Goal: Book appointment/travel/reservation

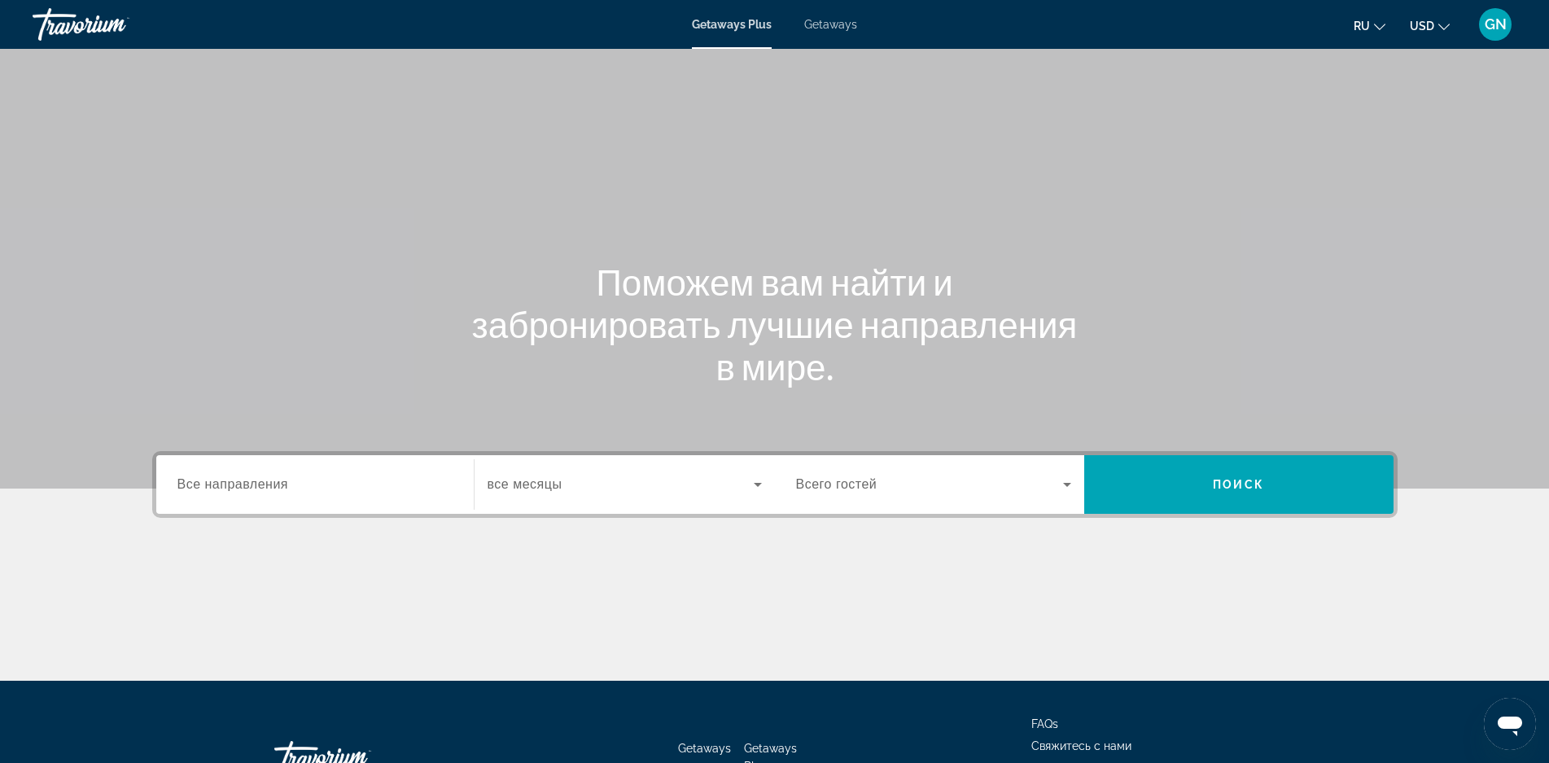
click at [283, 491] on label "Destination Все направления" at bounding box center [232, 484] width 111 height 15
click at [283, 491] on input "Destination Все направления" at bounding box center [314, 485] width 275 height 20
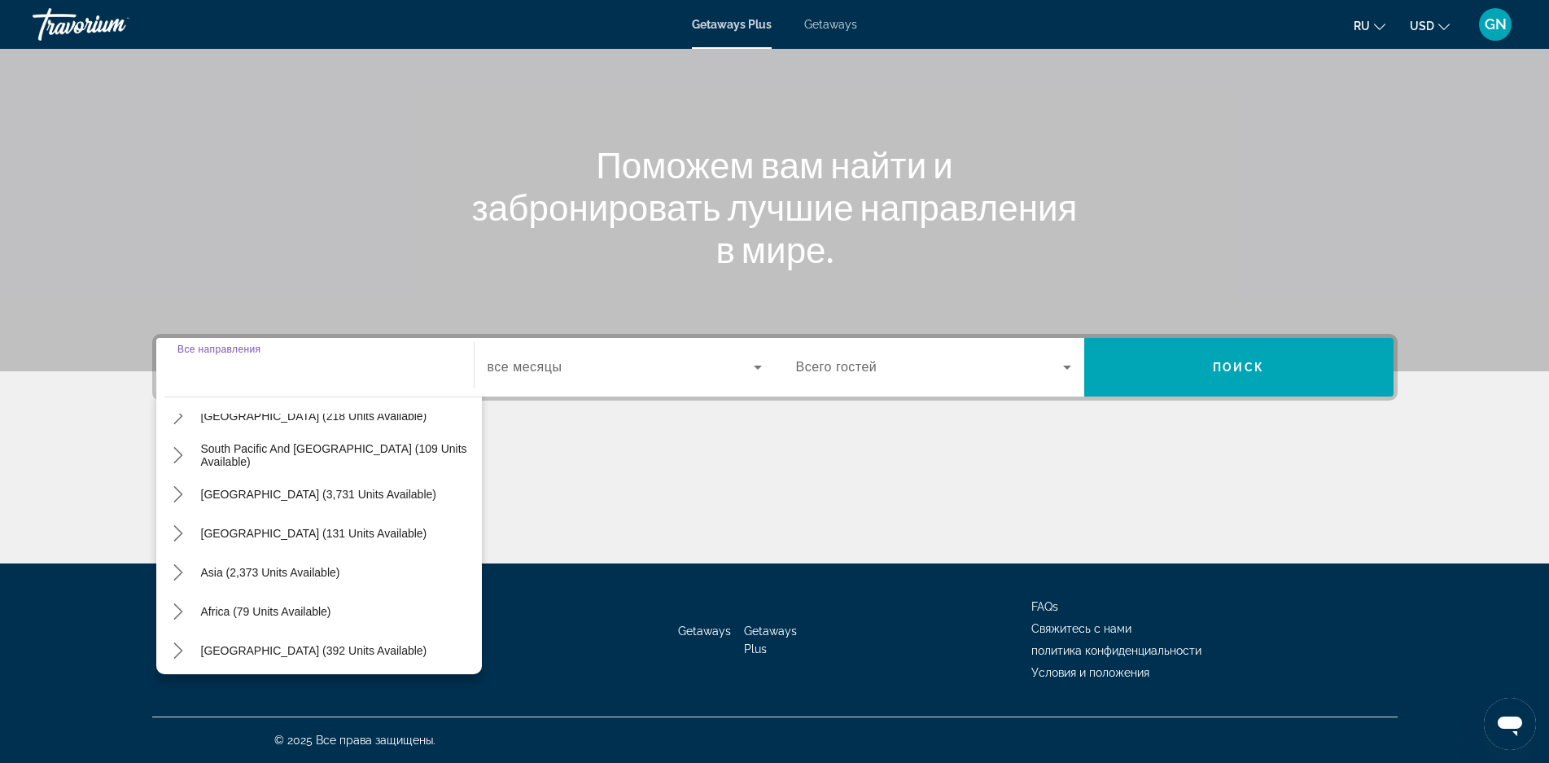
scroll to position [264, 0]
click at [269, 573] on span "Asia (2,373 units available)" at bounding box center [270, 568] width 139 height 13
type input "**********"
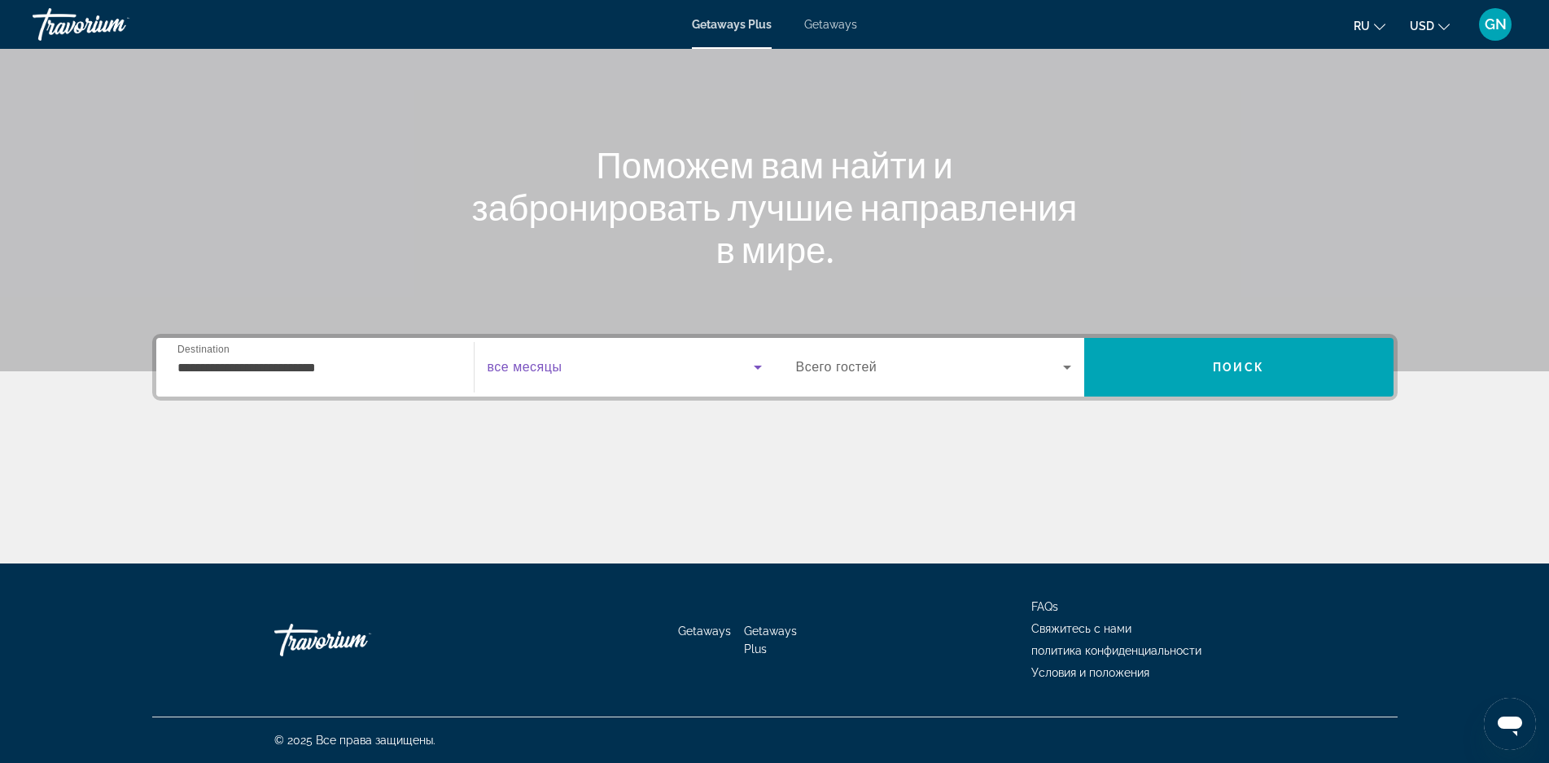
click at [584, 374] on span "Search widget" at bounding box center [620, 367] width 266 height 20
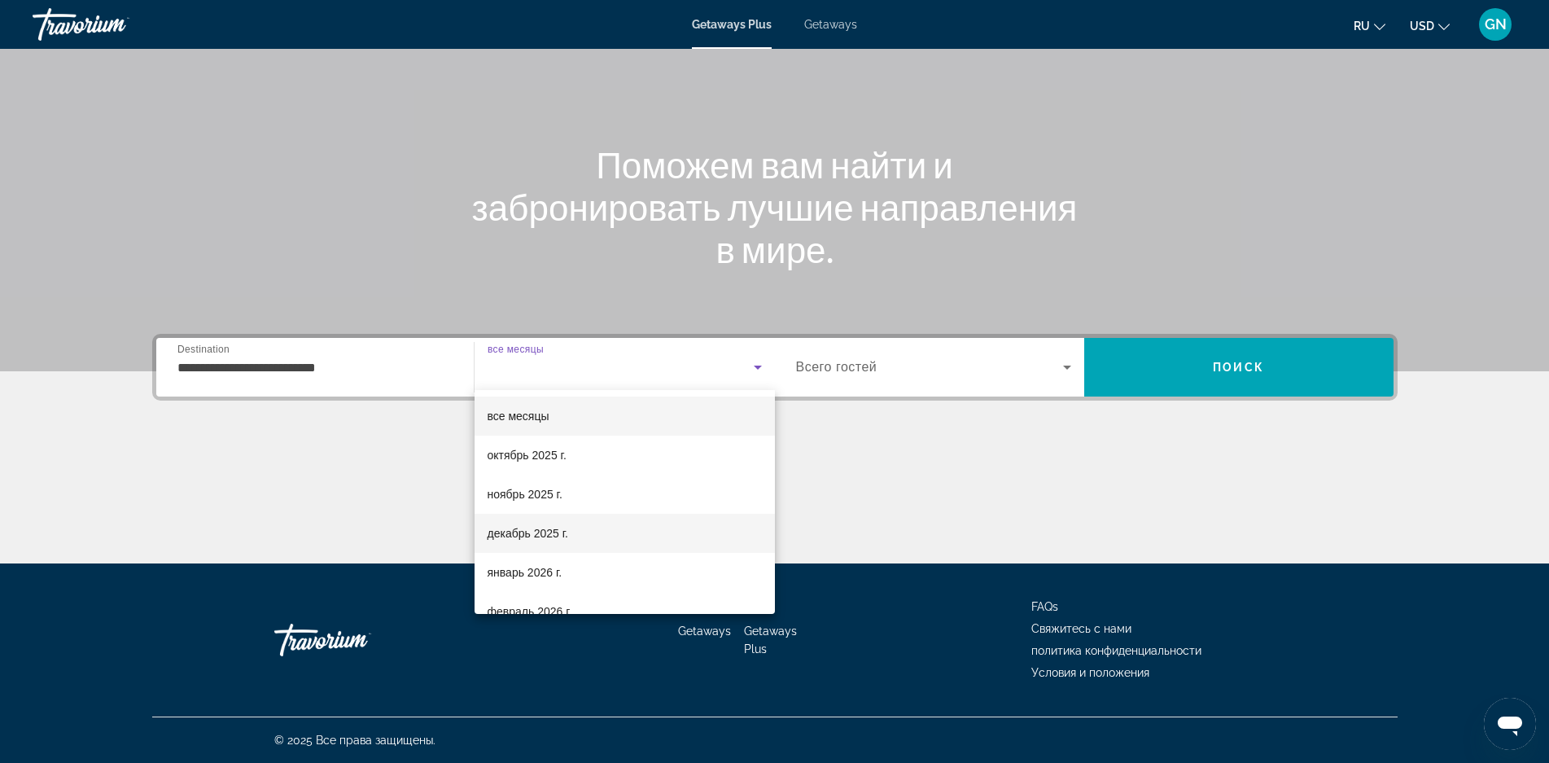
click at [560, 531] on span "декабрь 2025 г." at bounding box center [527, 533] width 81 height 20
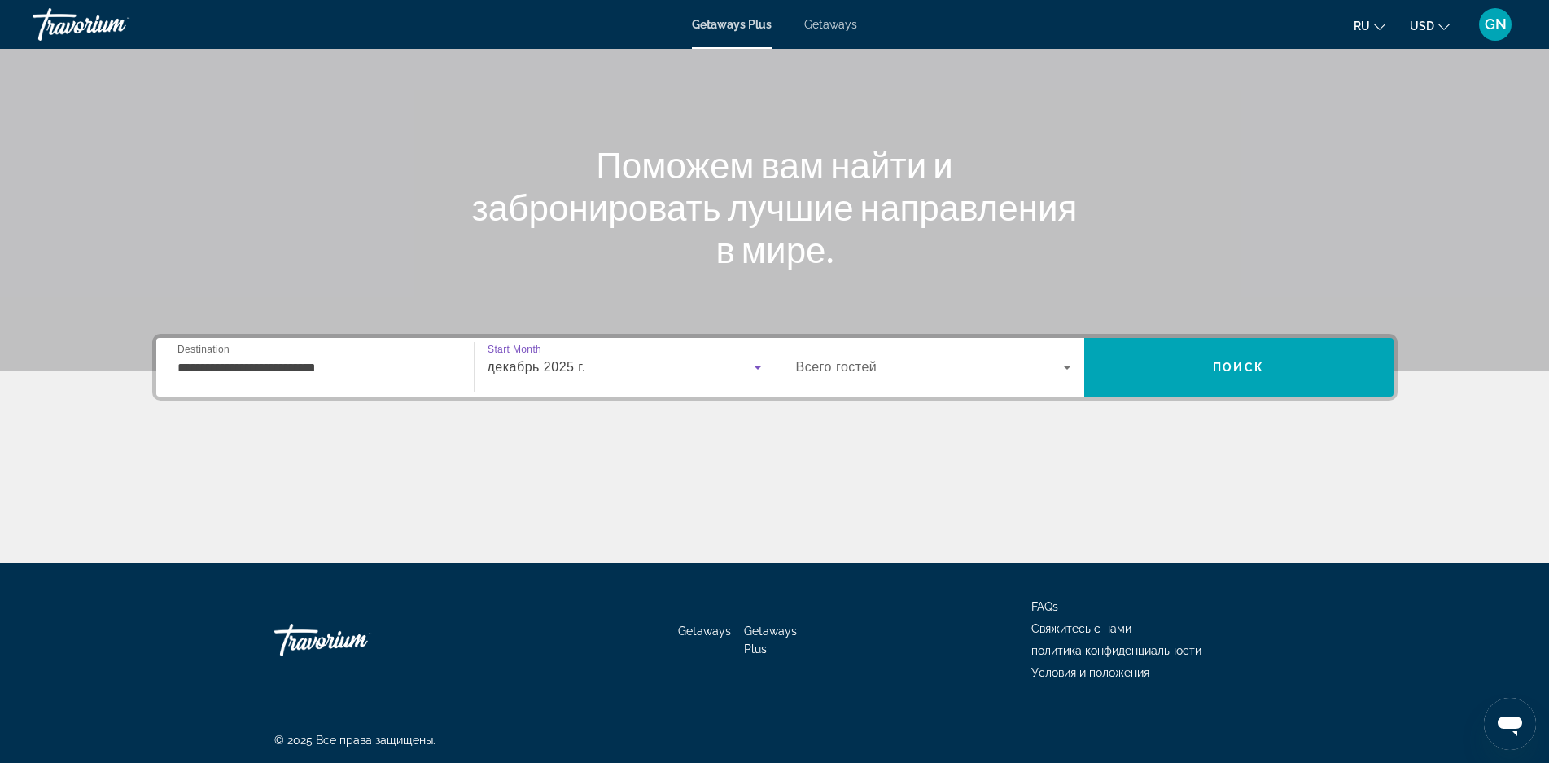
click at [585, 365] on span "декабрь 2025 г." at bounding box center [536, 367] width 98 height 14
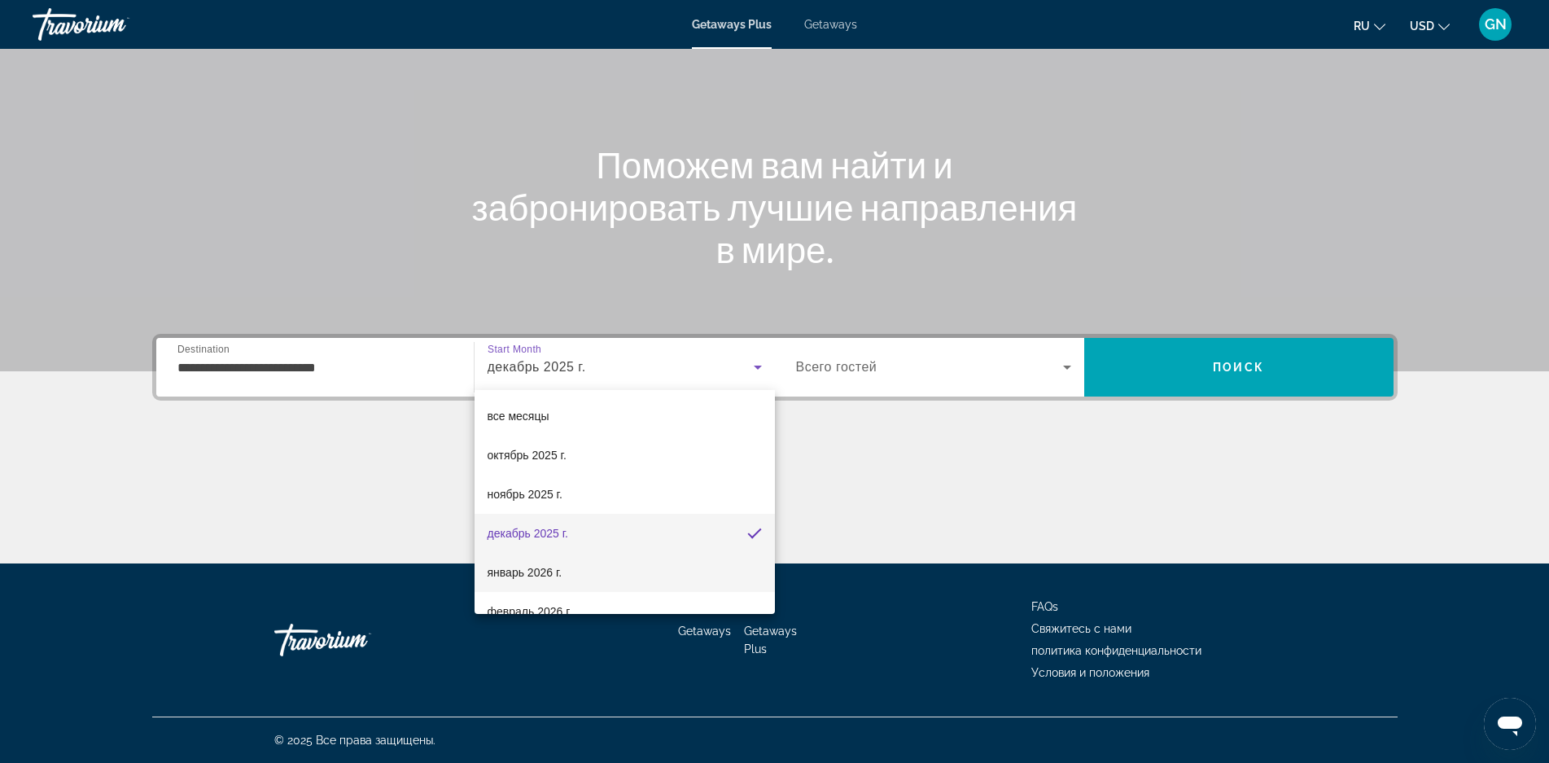
click at [560, 569] on span "январь 2026 г." at bounding box center [524, 572] width 75 height 20
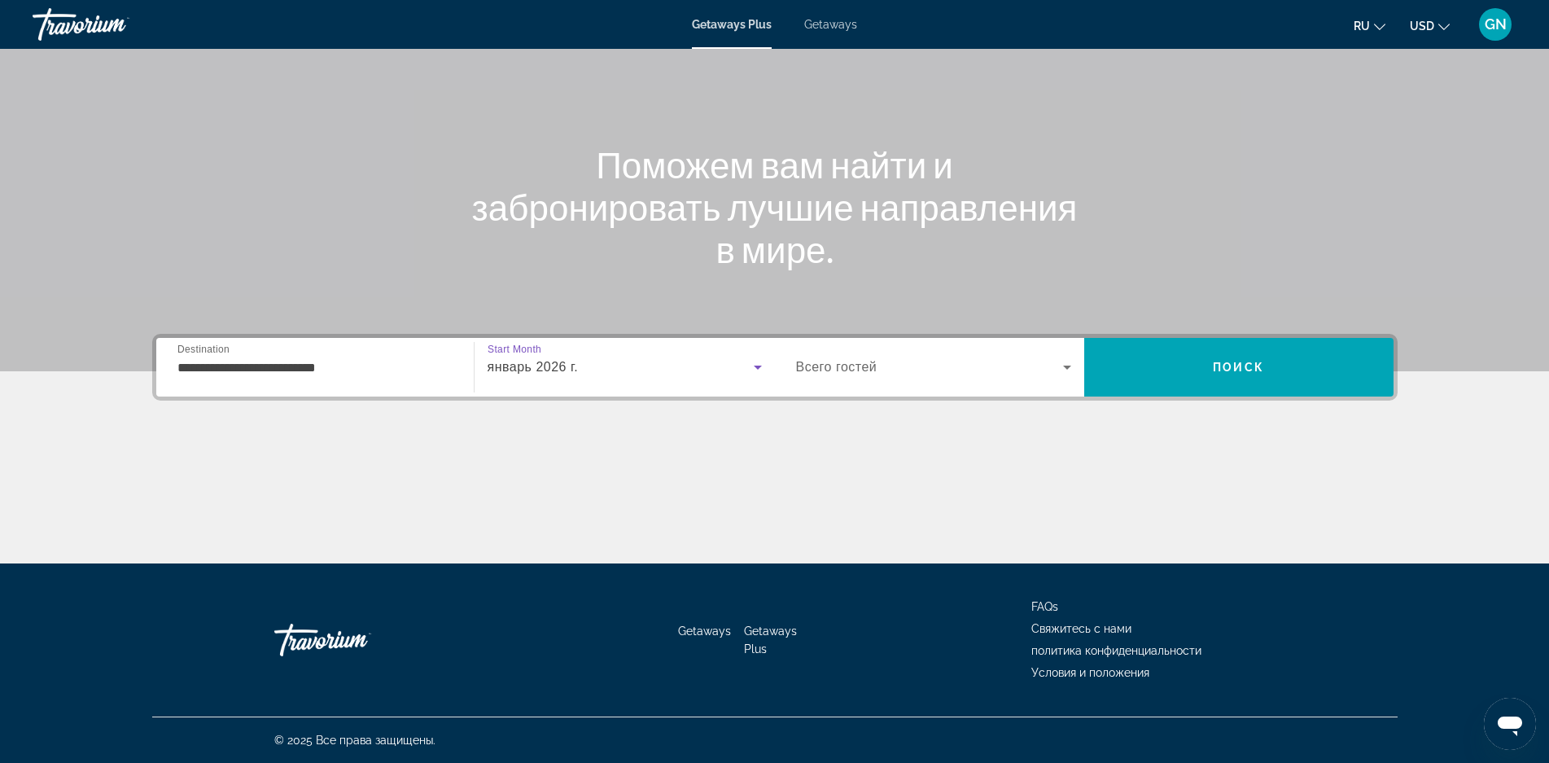
click at [941, 373] on span "Search widget" at bounding box center [929, 367] width 267 height 20
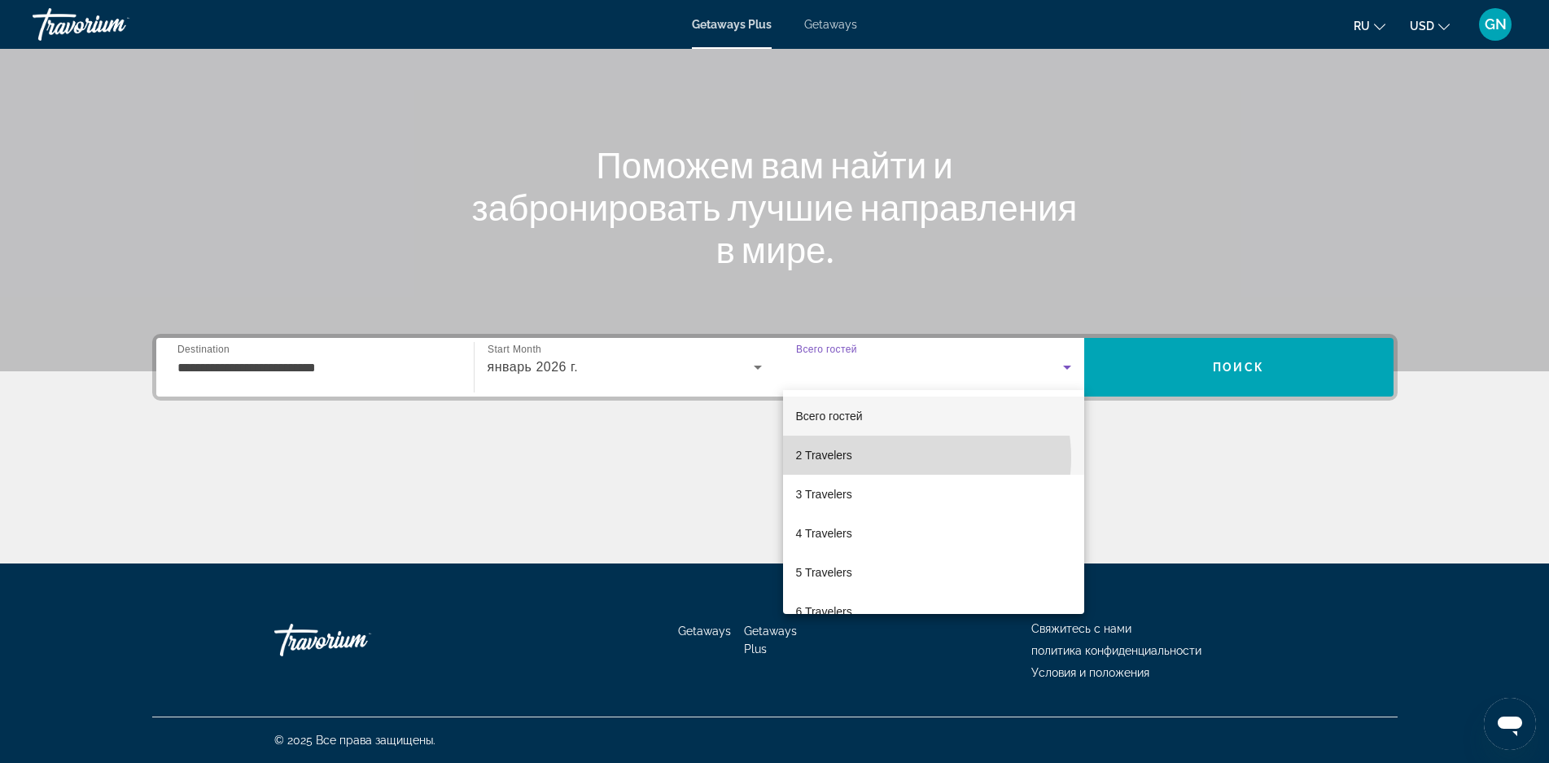
click at [906, 457] on mat-option "2 Travelers" at bounding box center [933, 454] width 301 height 39
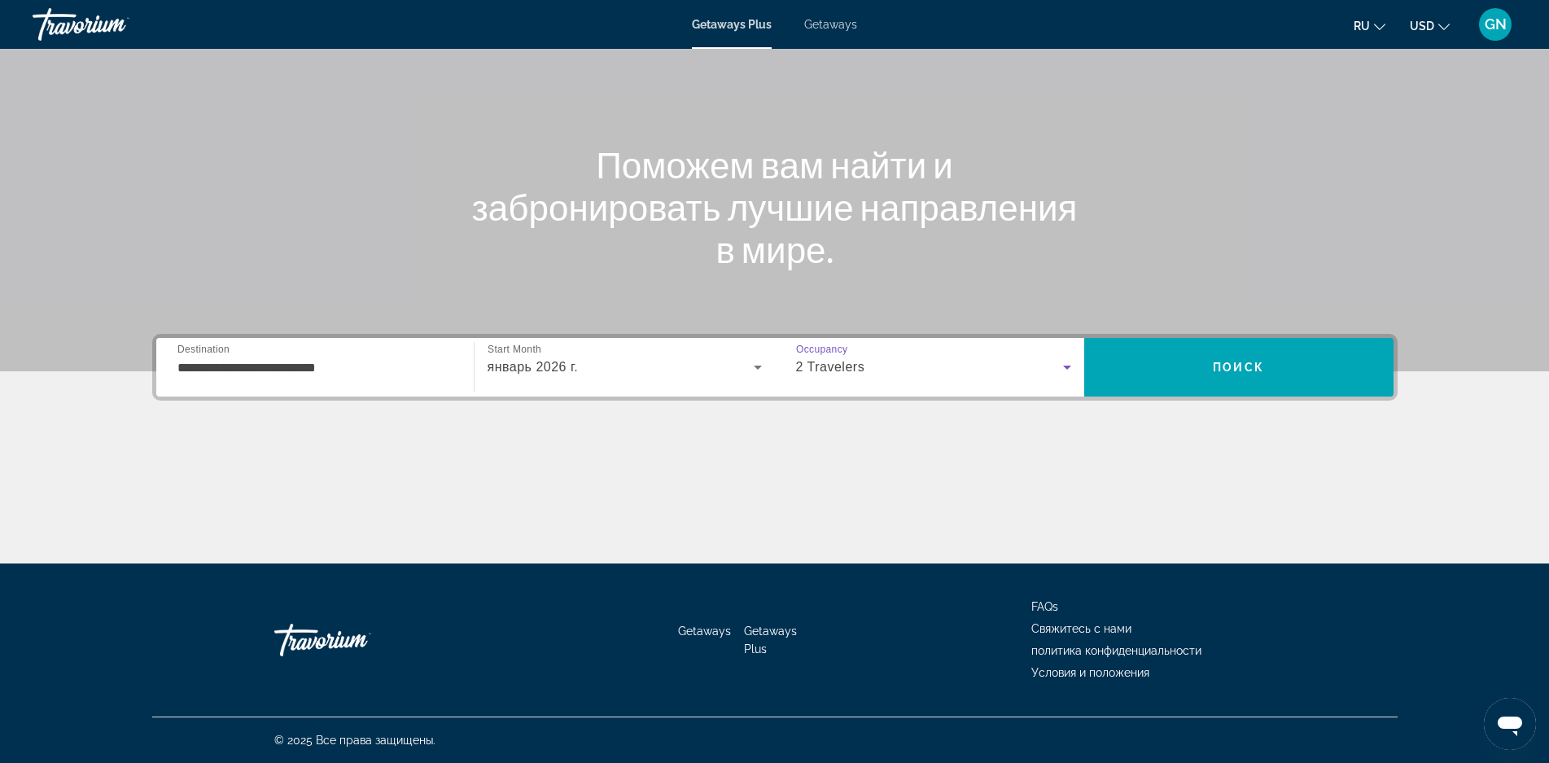
click at [997, 369] on div "2 Travelers" at bounding box center [929, 367] width 267 height 20
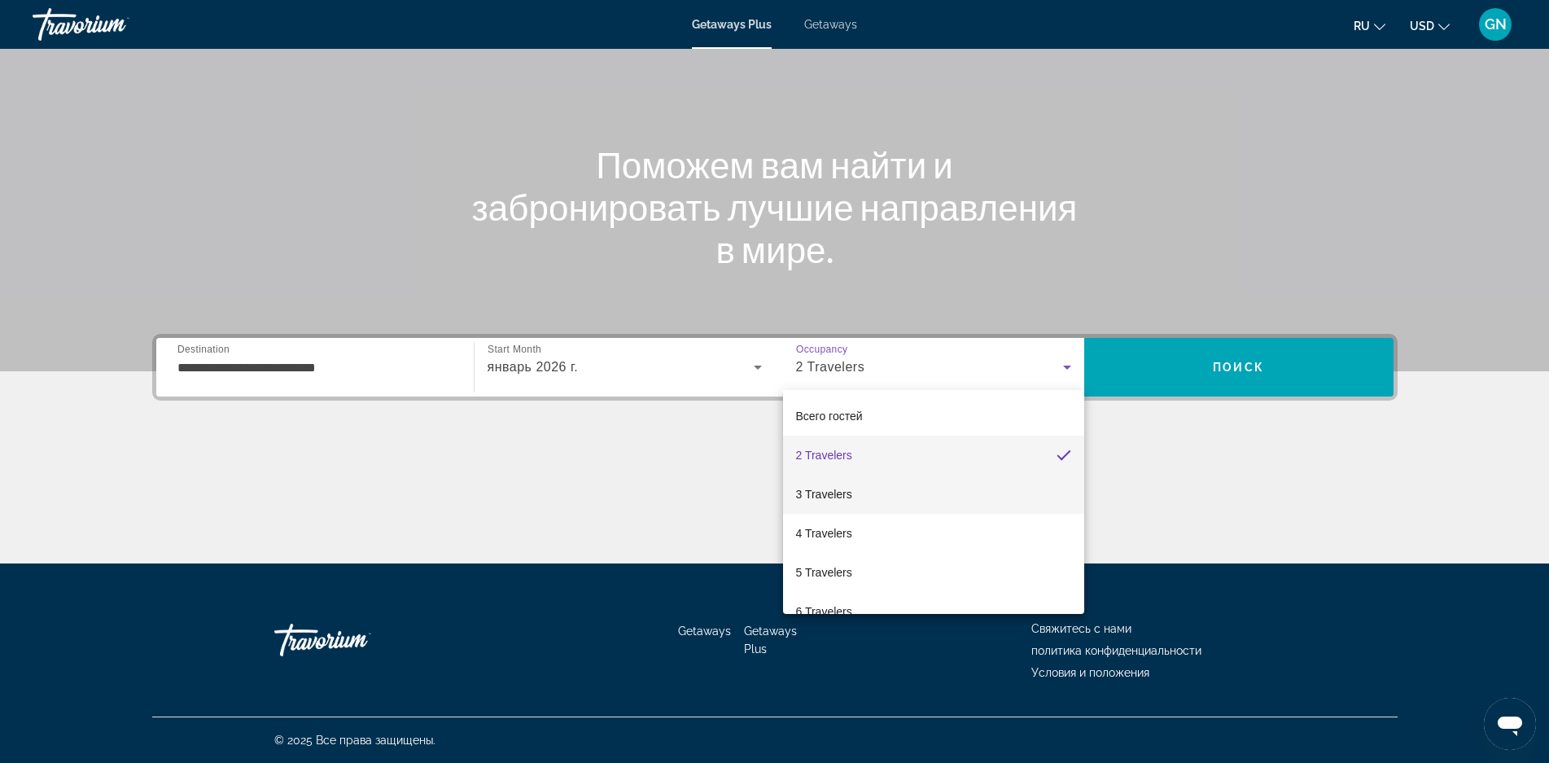
click at [937, 496] on mat-option "3 Travelers" at bounding box center [933, 493] width 301 height 39
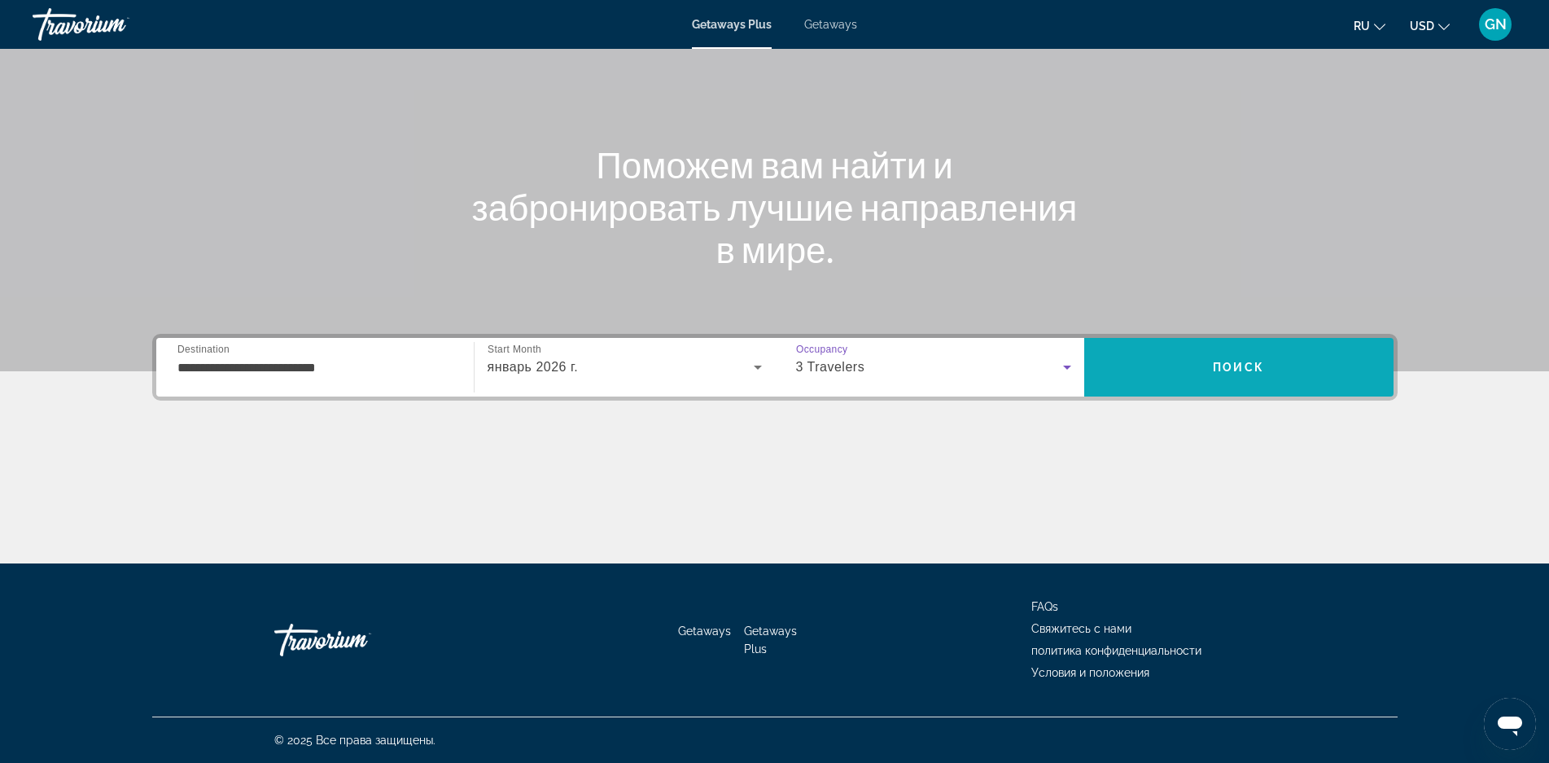
click at [1246, 362] on span "Поиск" at bounding box center [1238, 367] width 51 height 13
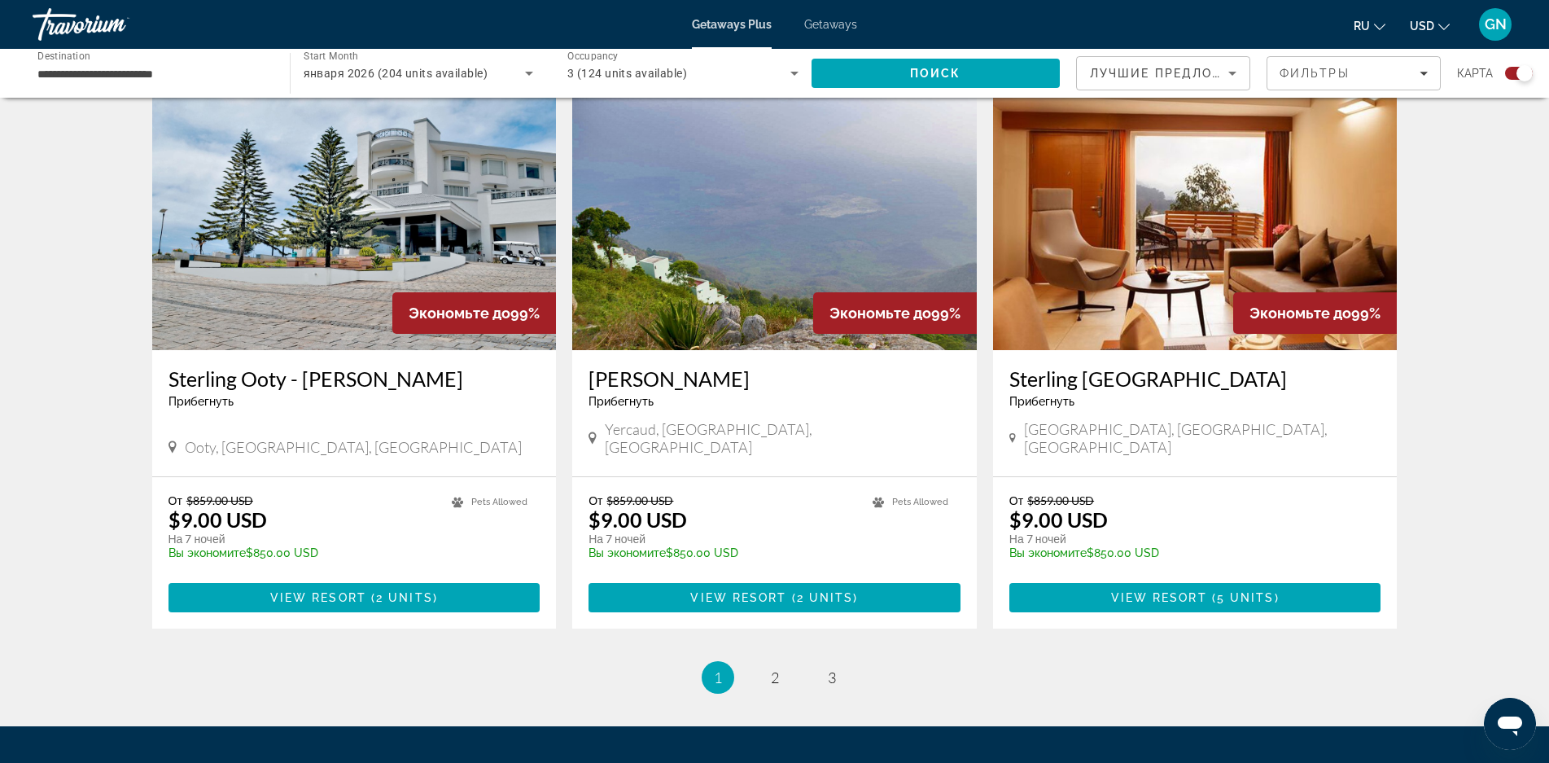
scroll to position [2399, 0]
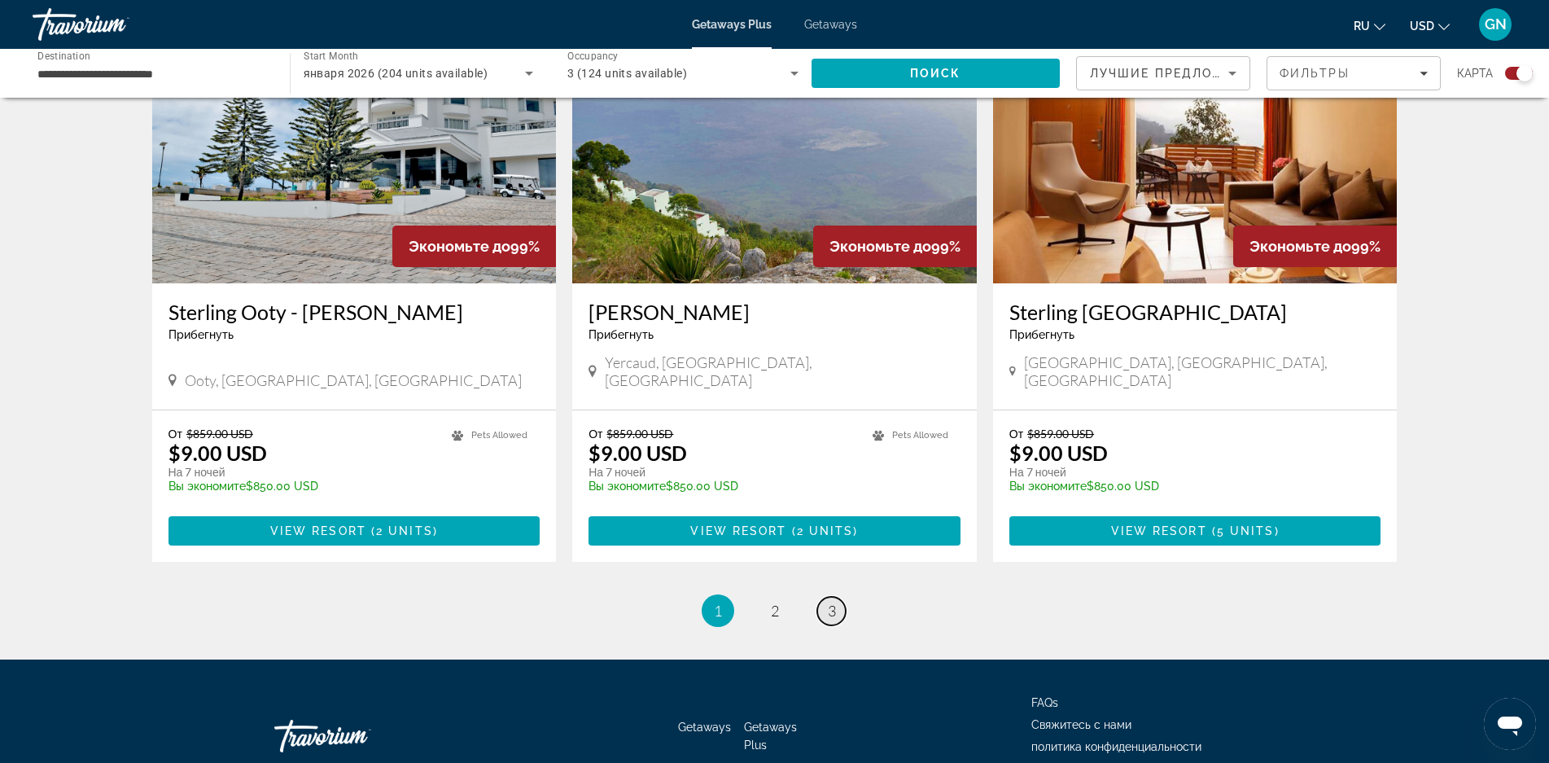
click at [835, 601] on span "3" at bounding box center [832, 610] width 8 height 18
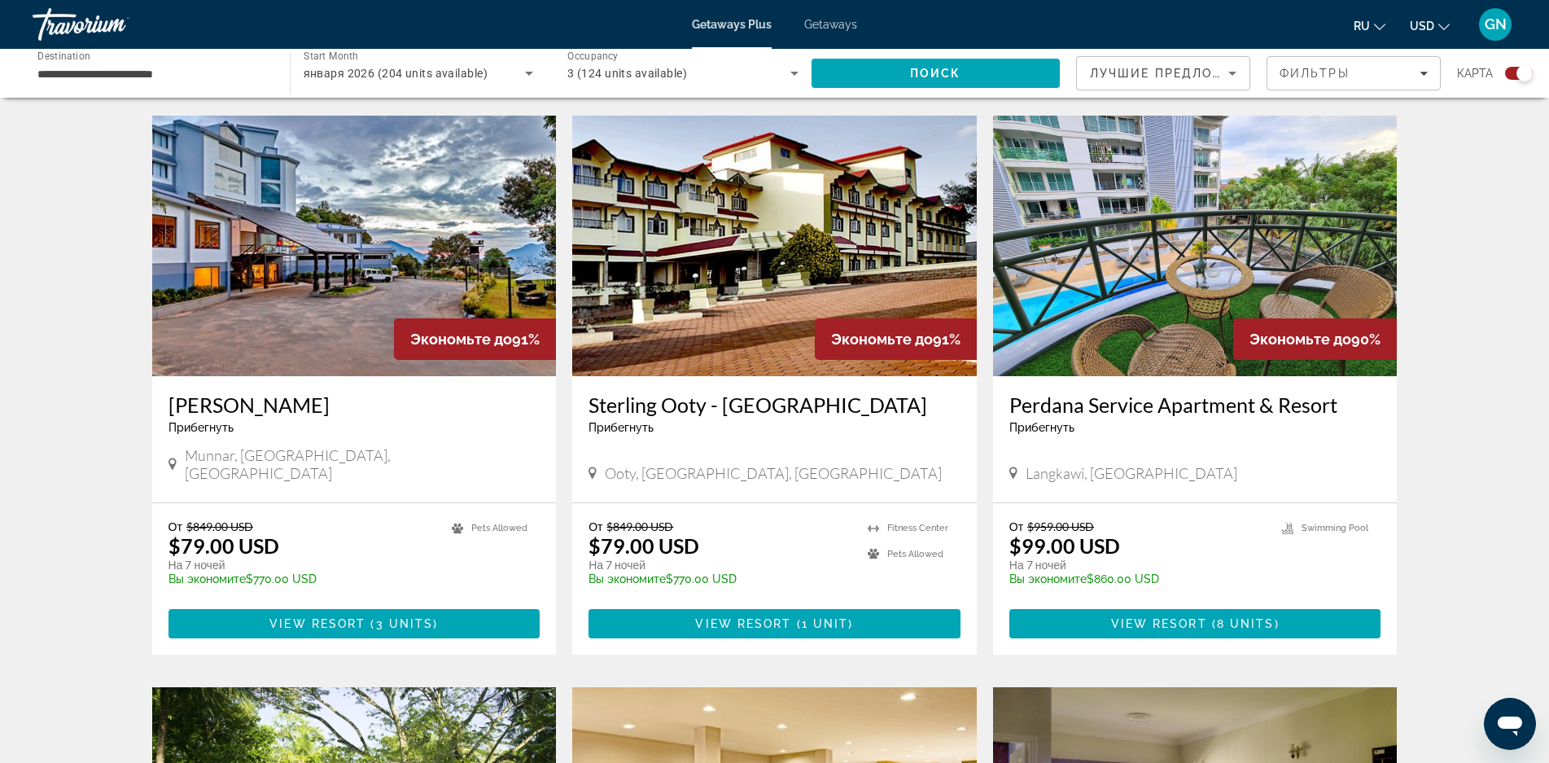
scroll to position [814, 0]
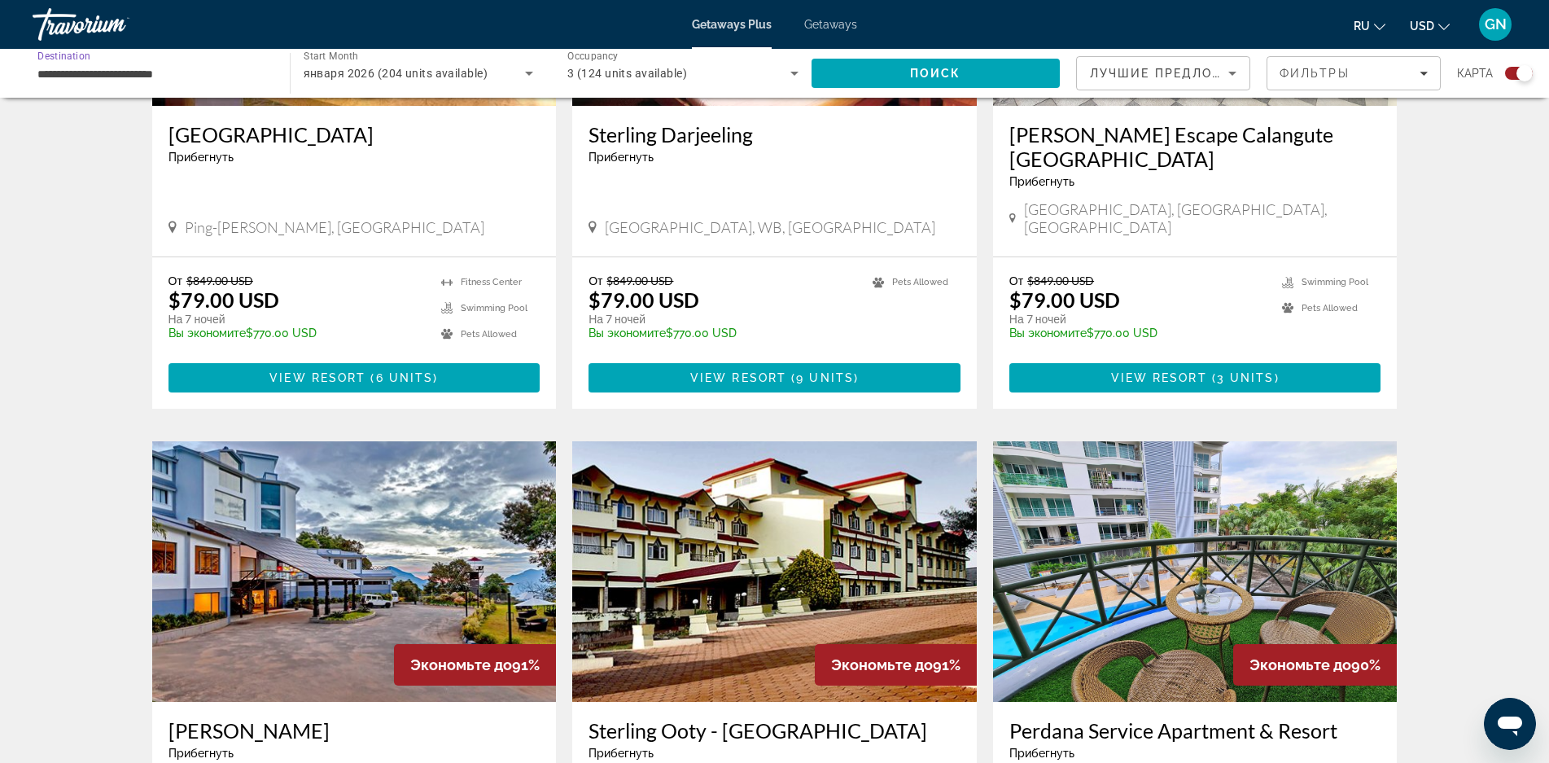
click at [164, 78] on input "**********" at bounding box center [152, 74] width 231 height 20
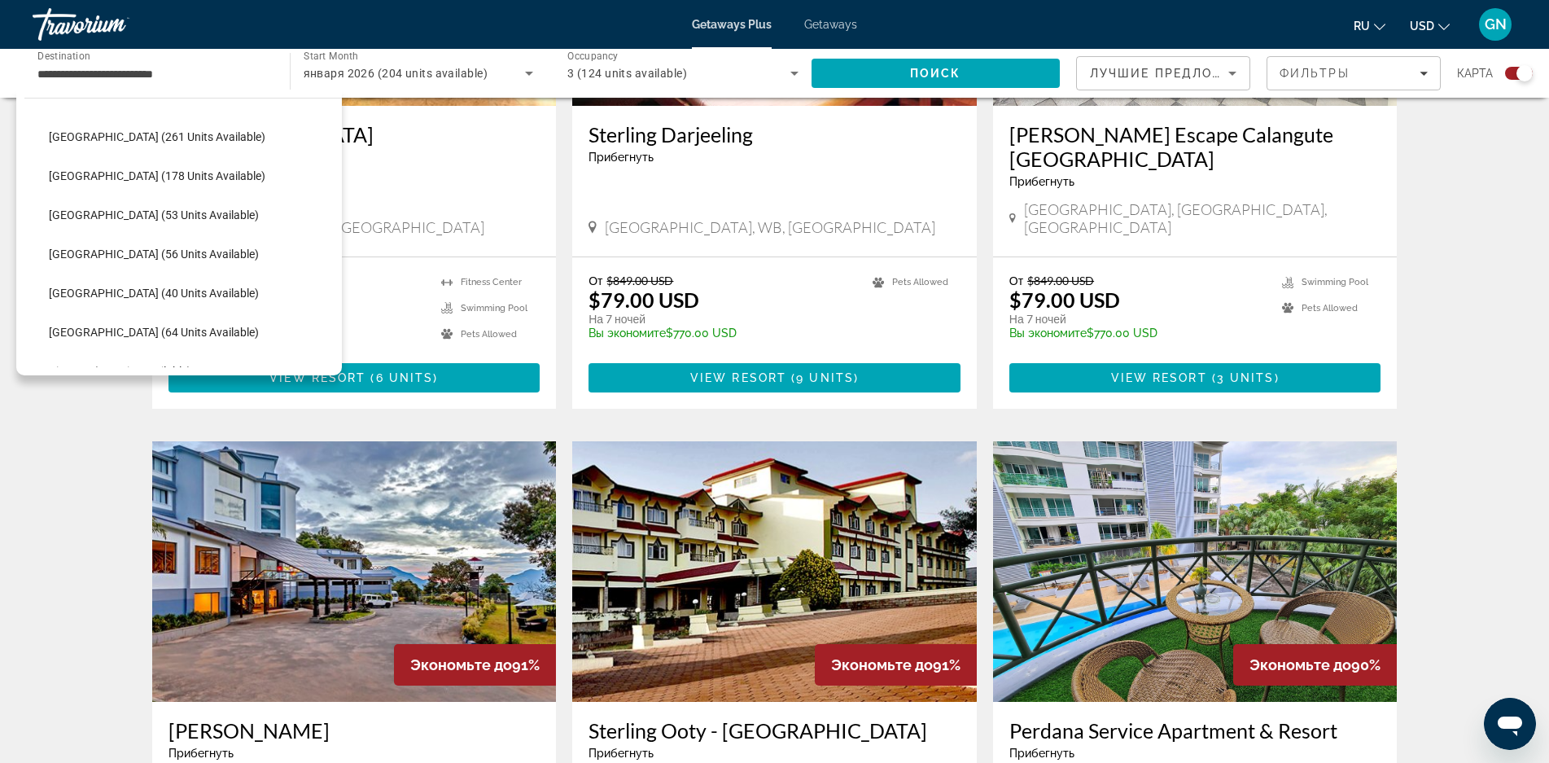
scroll to position [585, 0]
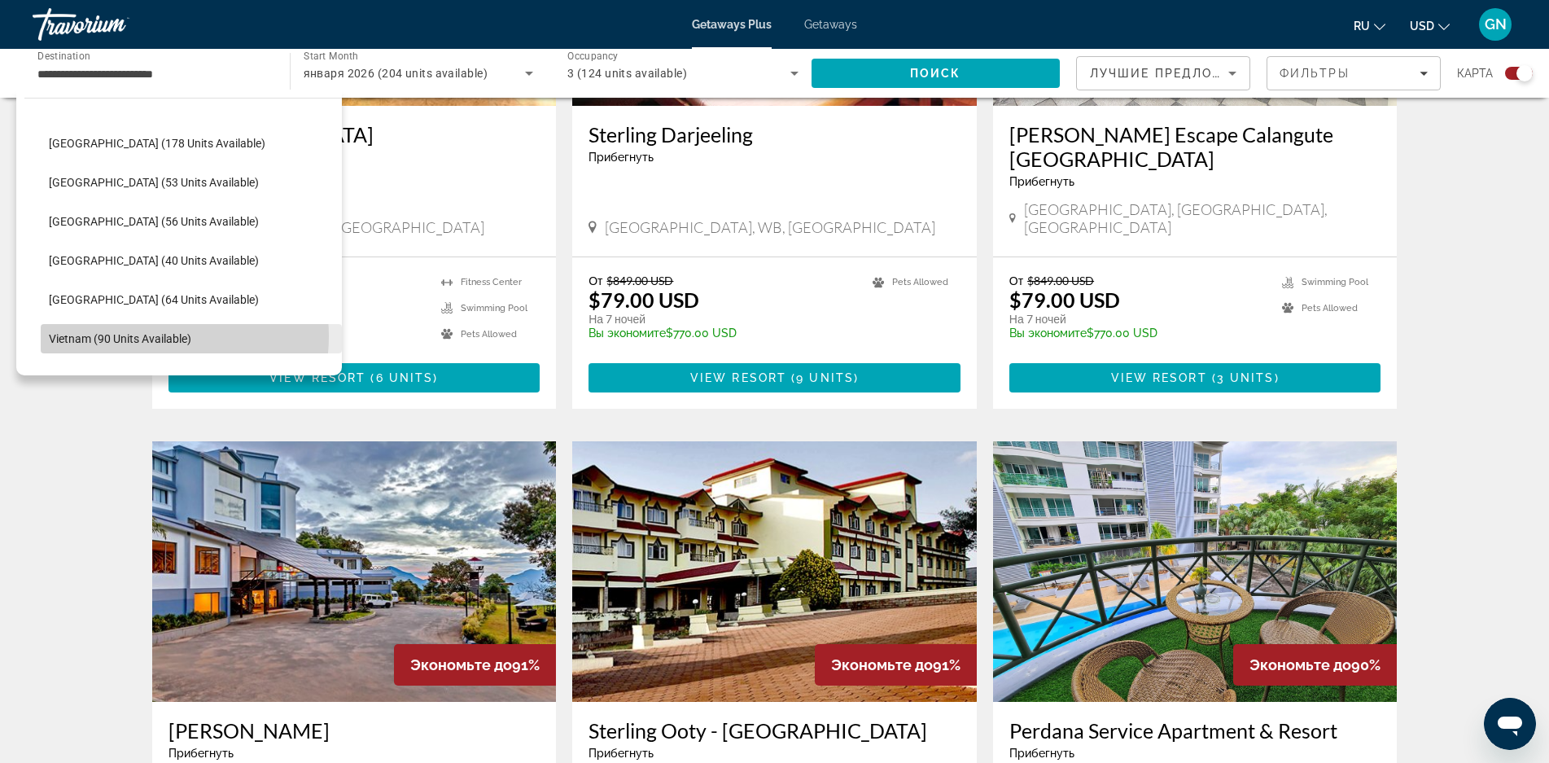
click at [142, 336] on span "Vietnam (90 units available)" at bounding box center [120, 338] width 142 height 13
type input "**********"
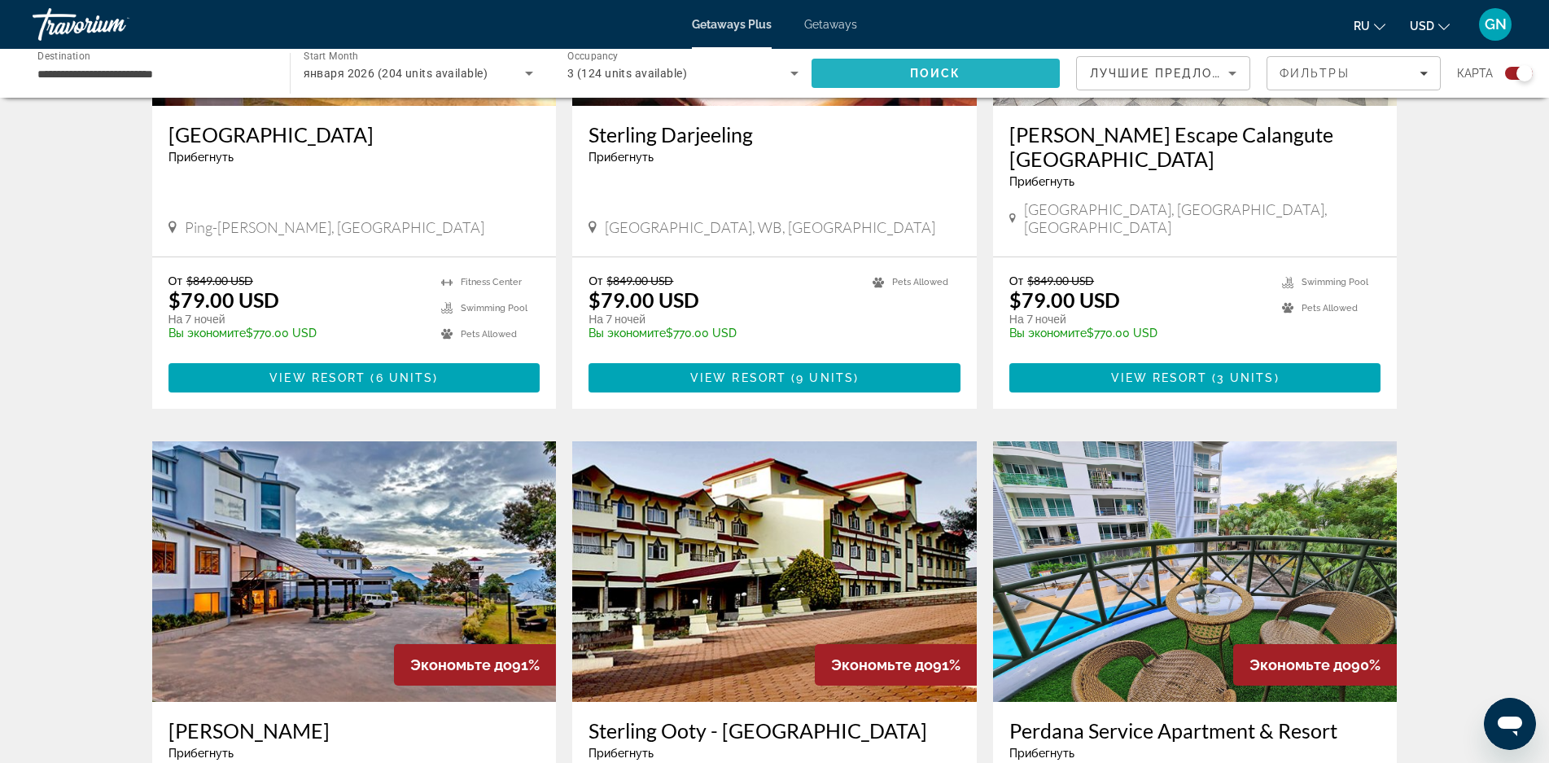
click at [945, 76] on span "Поиск" at bounding box center [935, 73] width 51 height 13
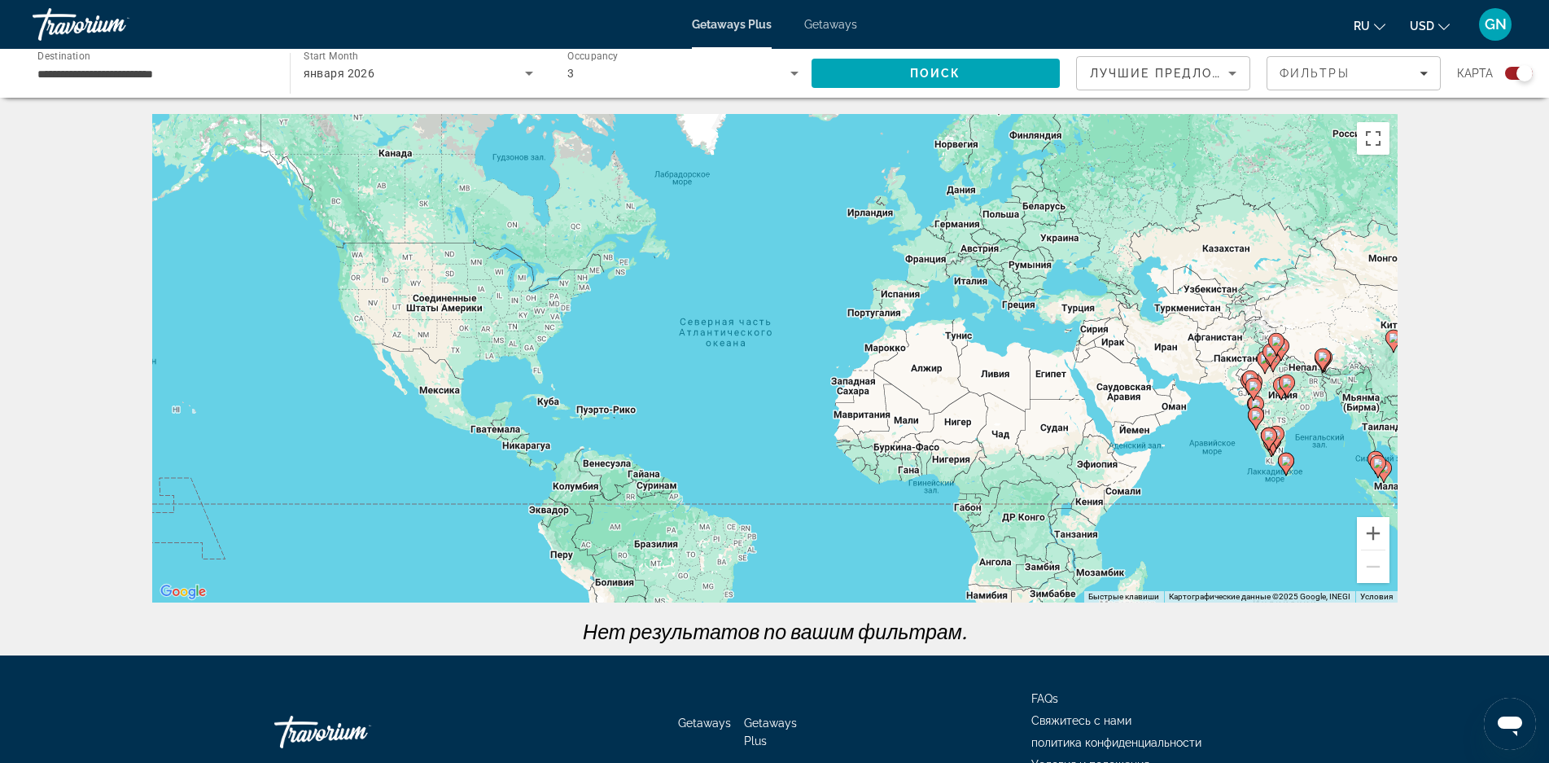
click at [482, 83] on div "января 2026" at bounding box center [419, 73] width 230 height 46
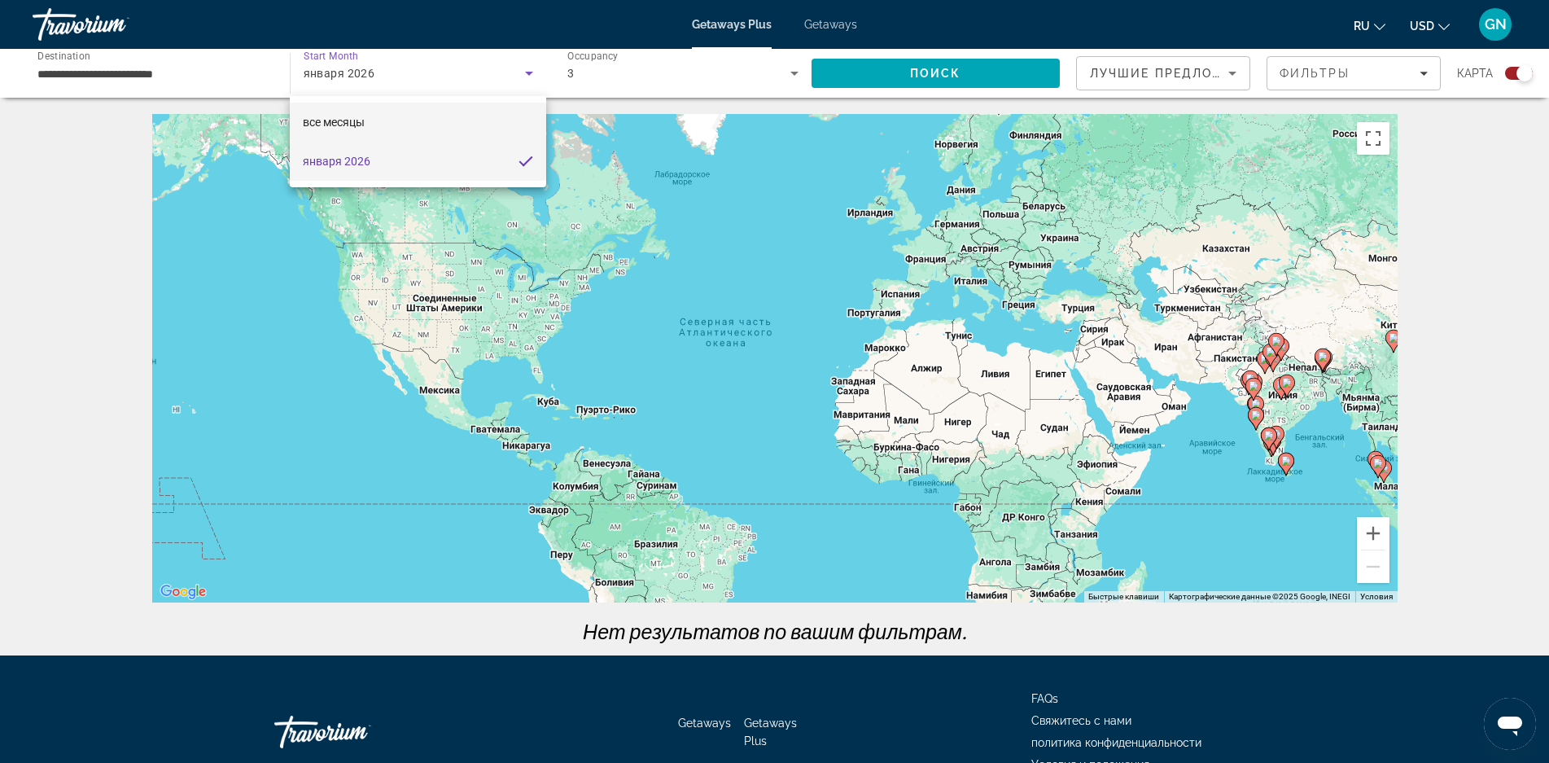
click at [462, 122] on mat-option "все месяцы" at bounding box center [418, 122] width 256 height 39
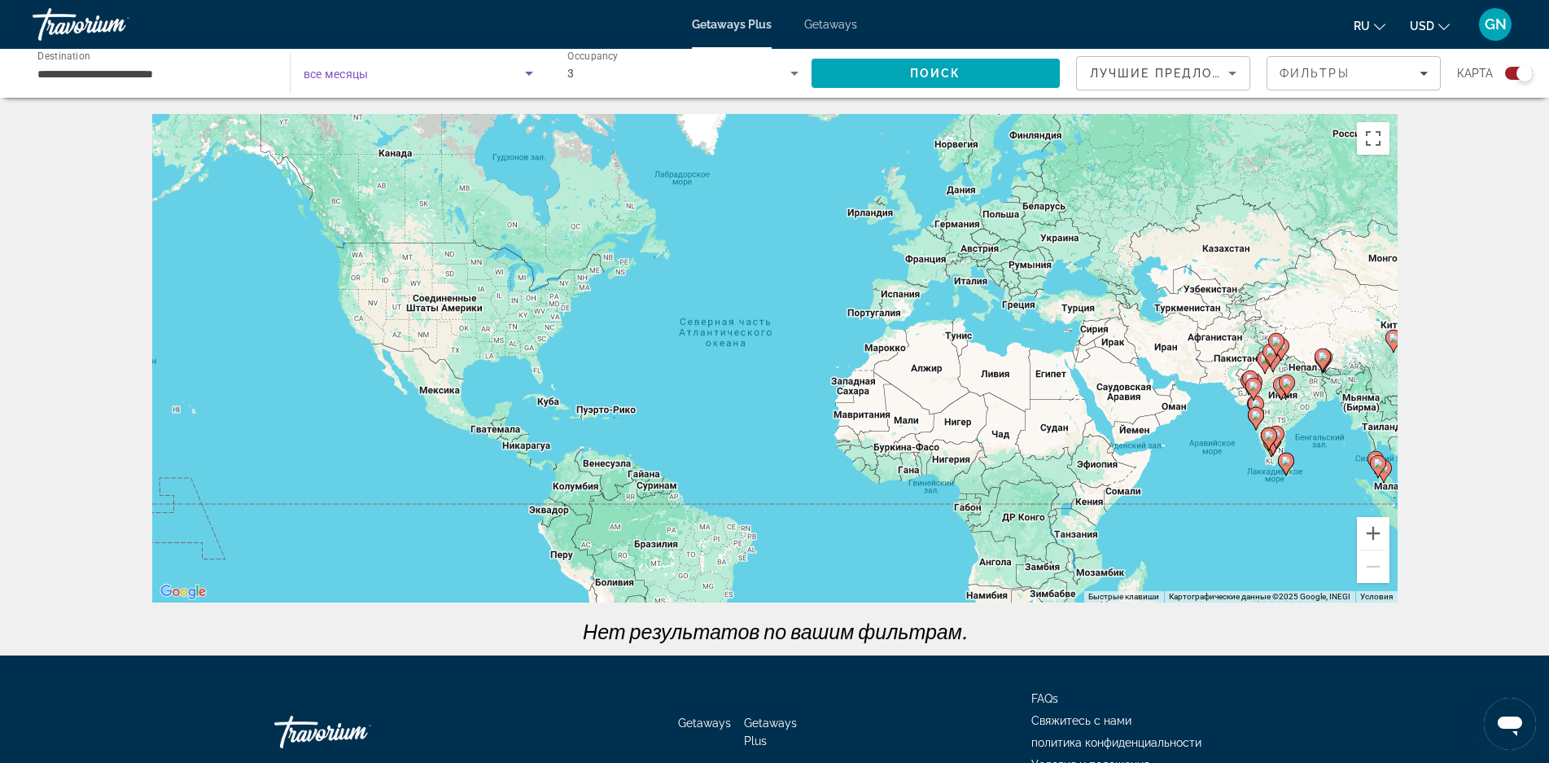
click at [481, 80] on span "Search widget" at bounding box center [415, 73] width 222 height 20
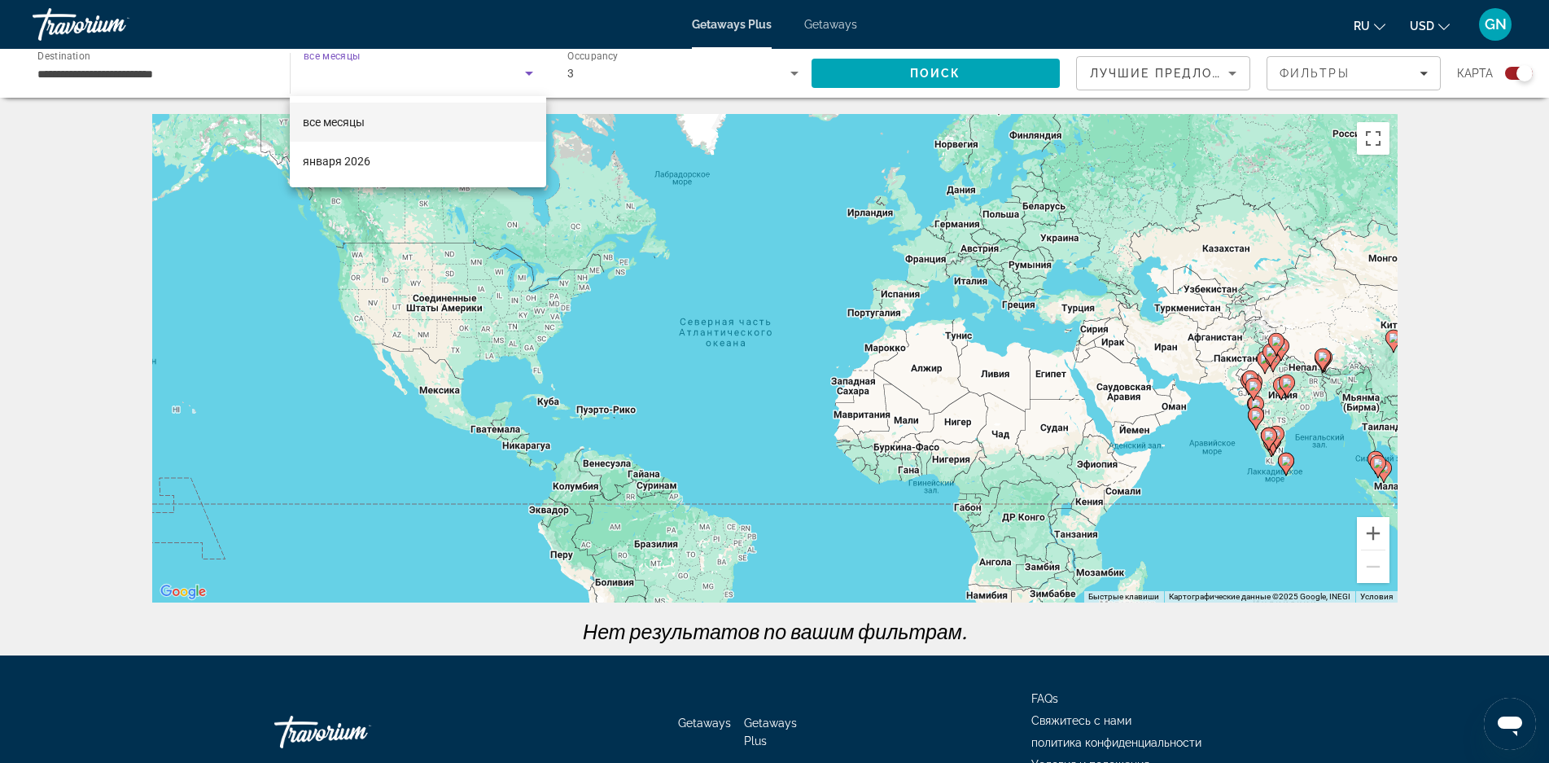
click at [481, 80] on div at bounding box center [774, 381] width 1549 height 763
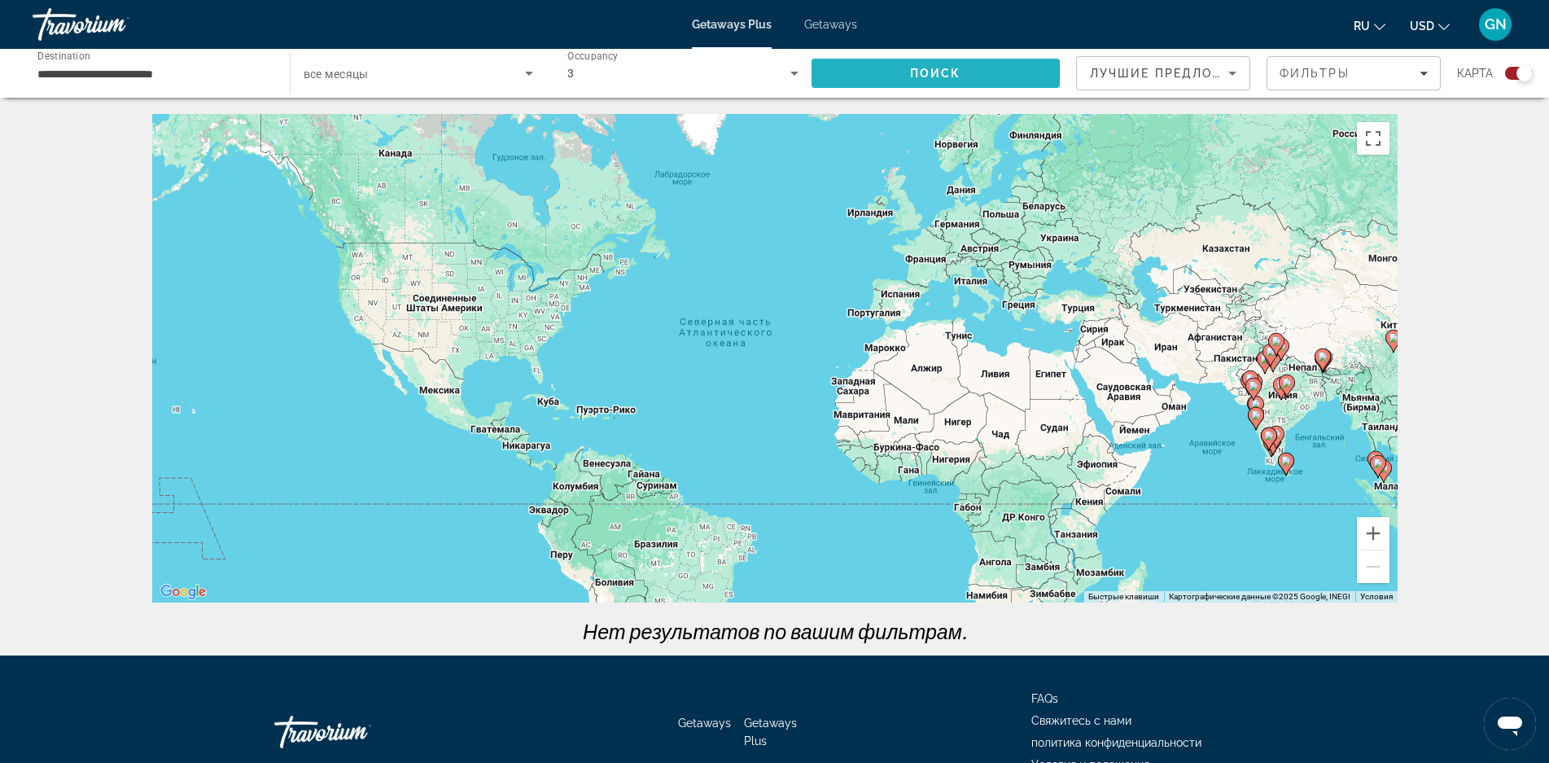
click at [929, 70] on span "Поиск" at bounding box center [935, 73] width 51 height 13
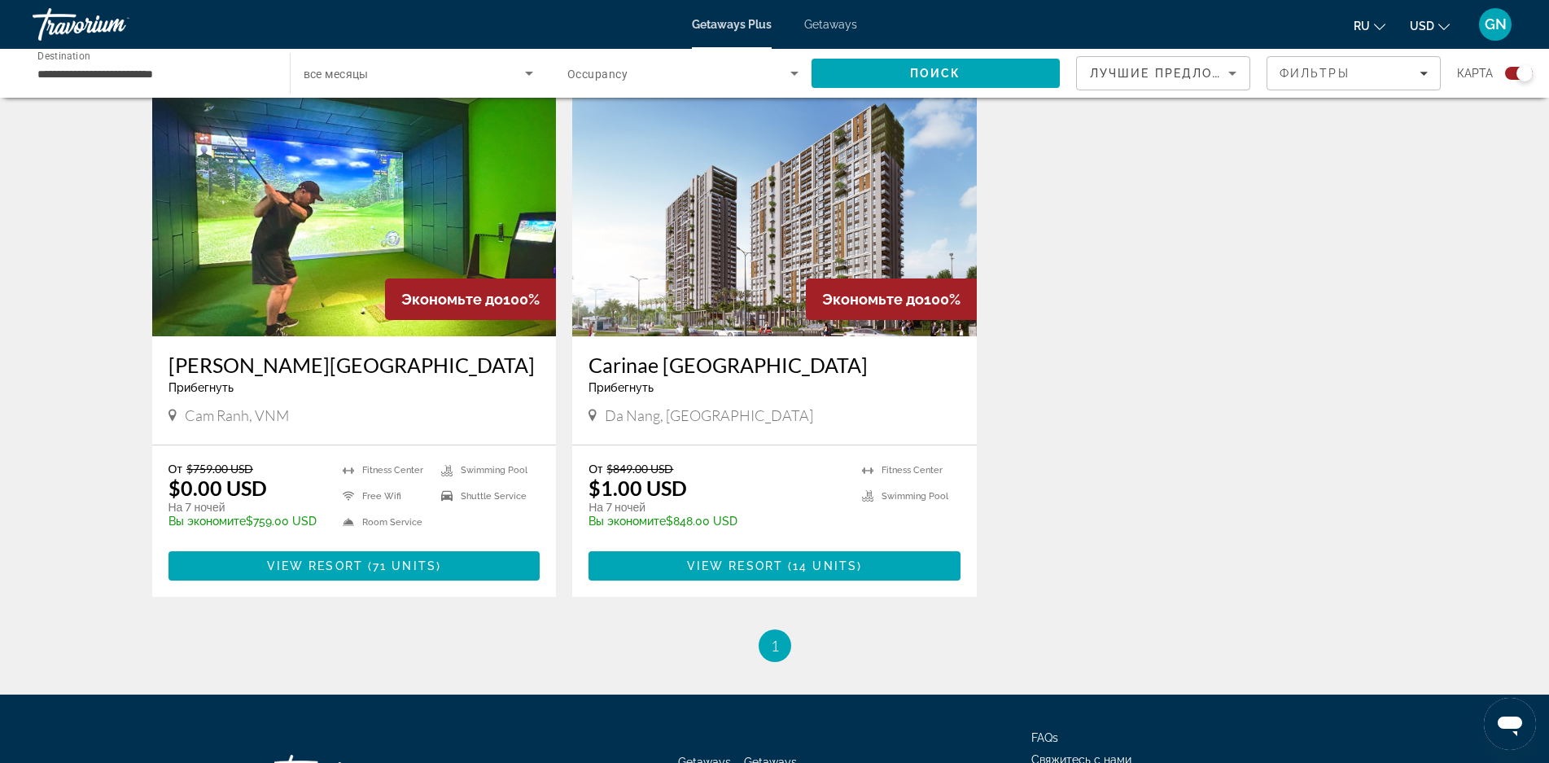
scroll to position [470, 0]
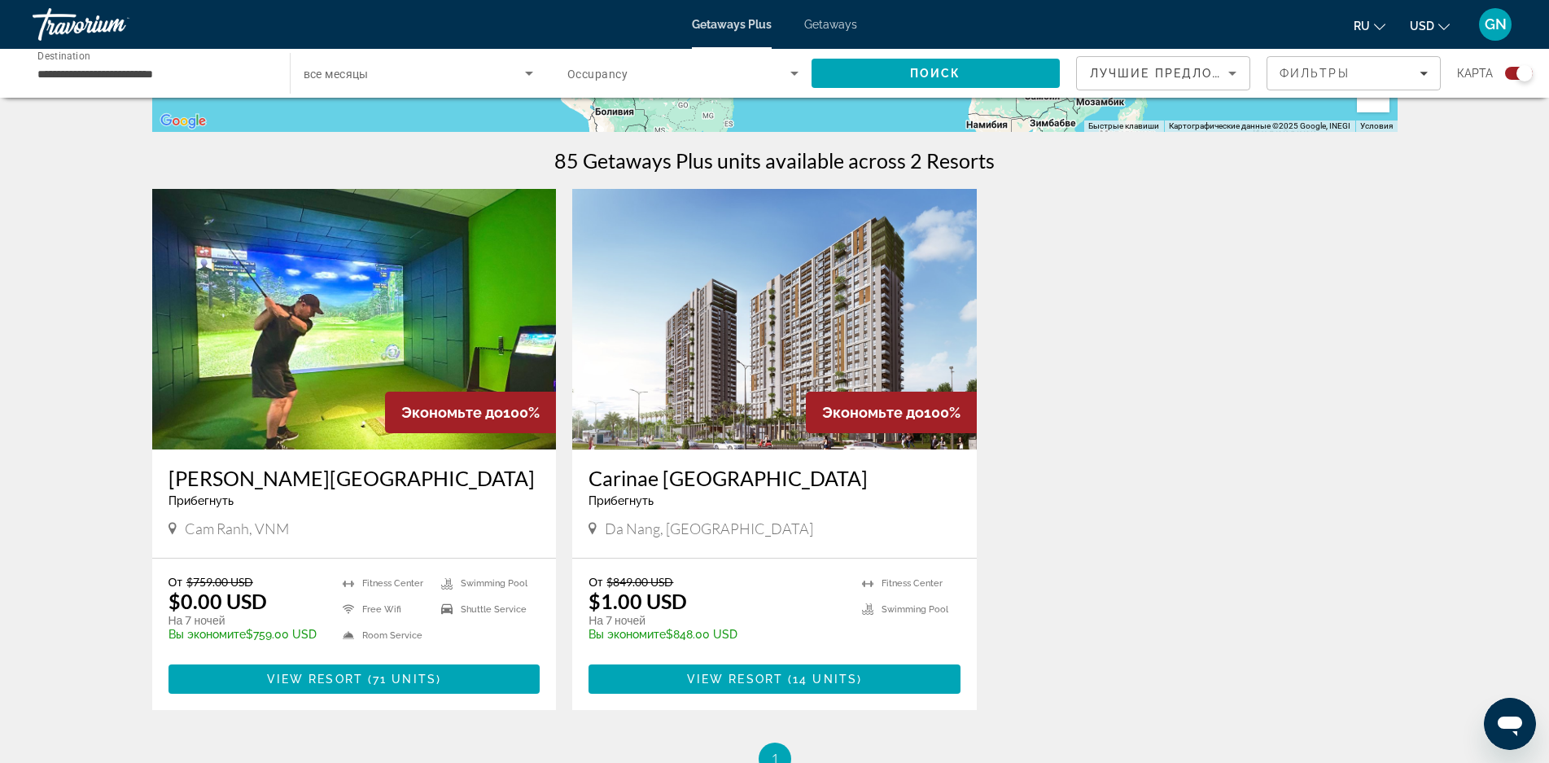
click at [305, 358] on img "Main content" at bounding box center [354, 319] width 404 height 260
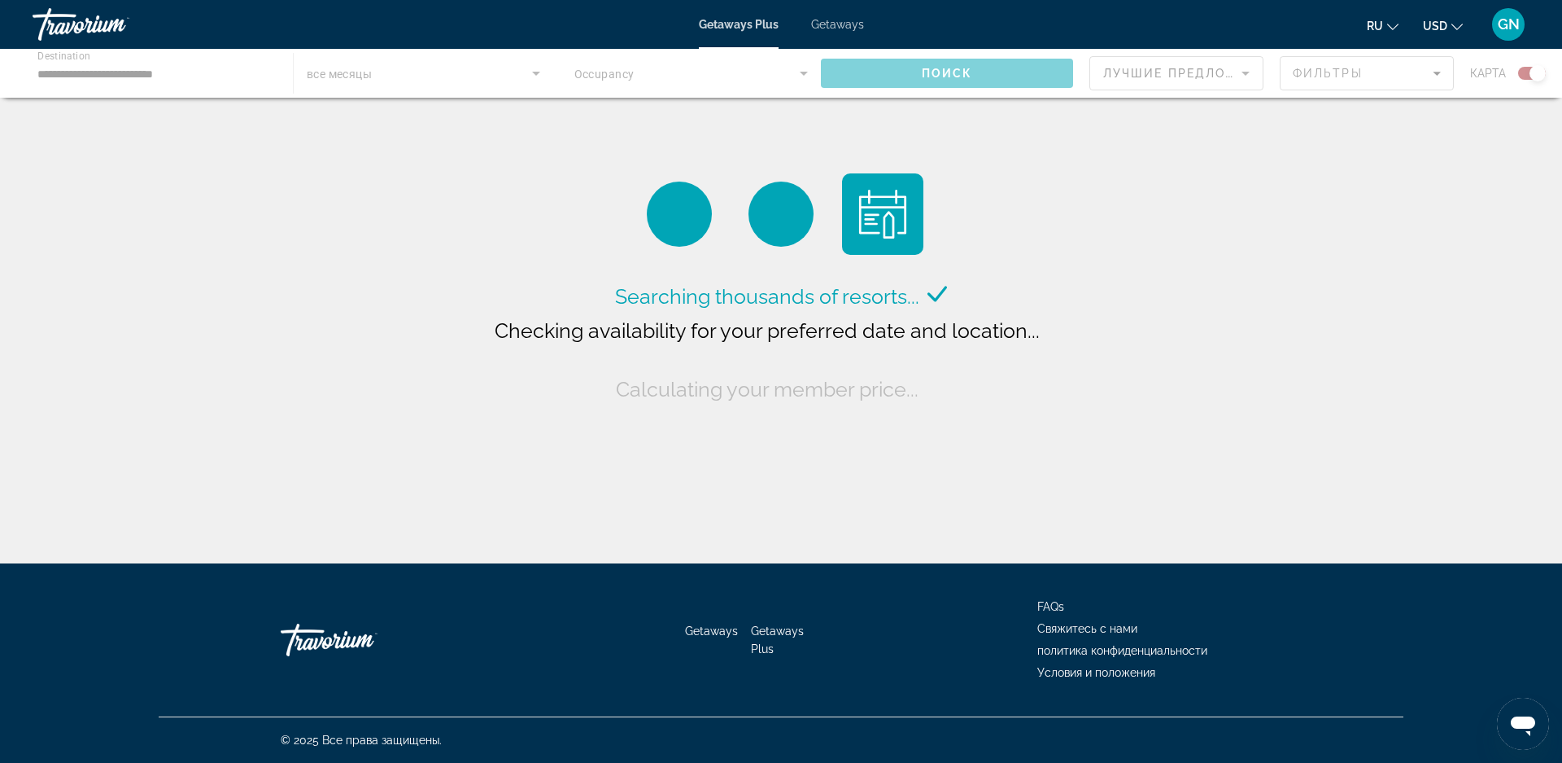
click at [415, 74] on div "Main content" at bounding box center [781, 73] width 1562 height 49
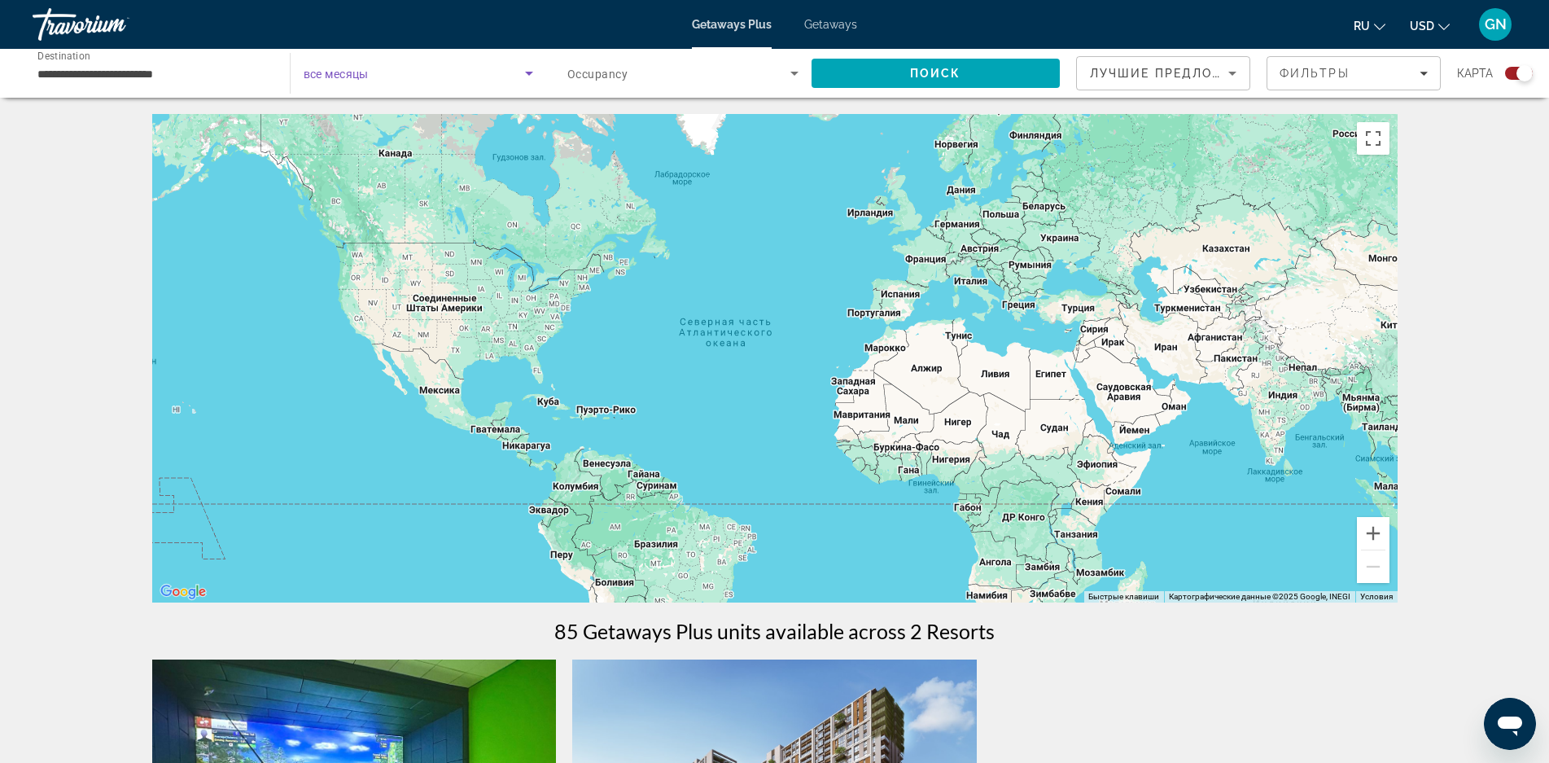
click at [527, 77] on icon "Search widget" at bounding box center [529, 73] width 20 height 20
